Goal: Information Seeking & Learning: Find specific fact

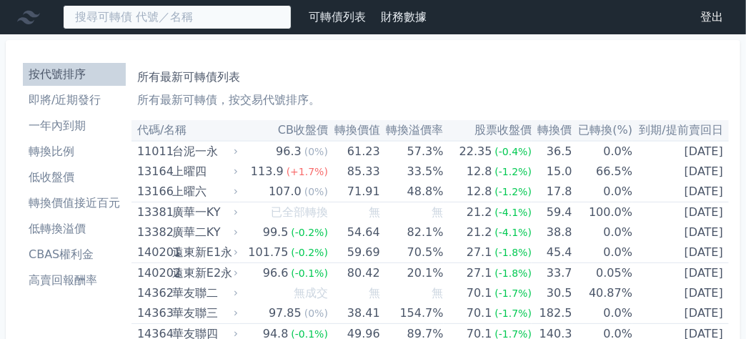
click at [169, 16] on input at bounding box center [177, 17] width 229 height 24
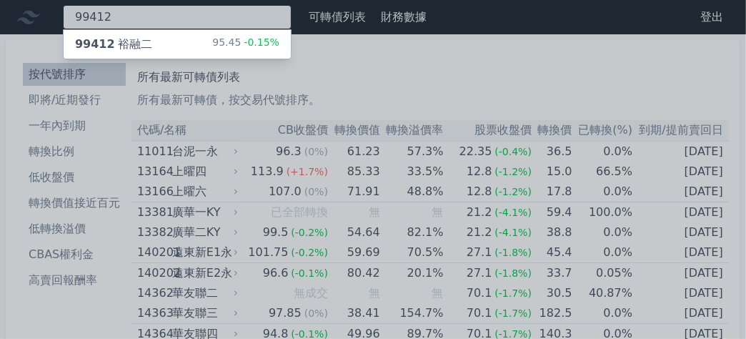
type input "99412"
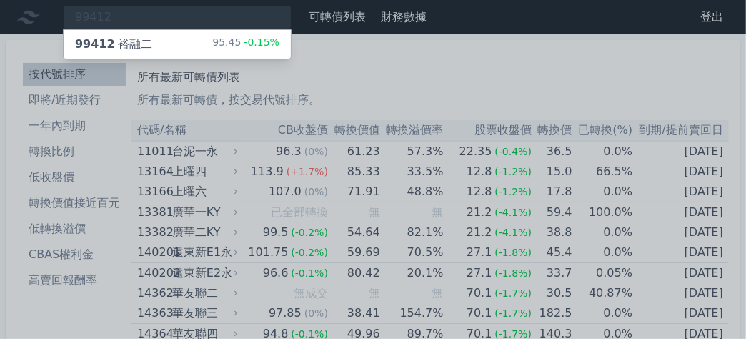
click at [164, 37] on div "99412 裕融二 95.45 -0.15%" at bounding box center [177, 44] width 227 height 29
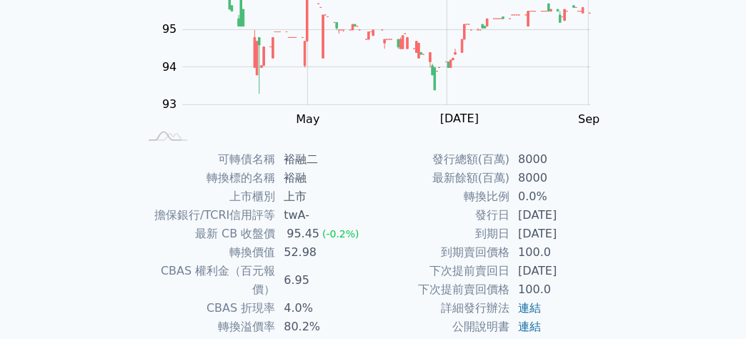
scroll to position [322, 0]
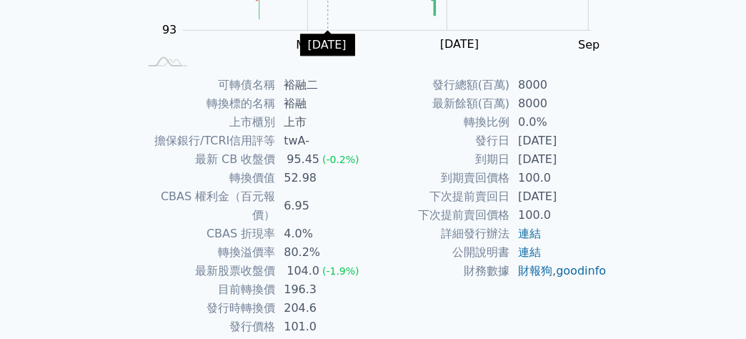
scroll to position [286, 0]
